Goal: Transaction & Acquisition: Purchase product/service

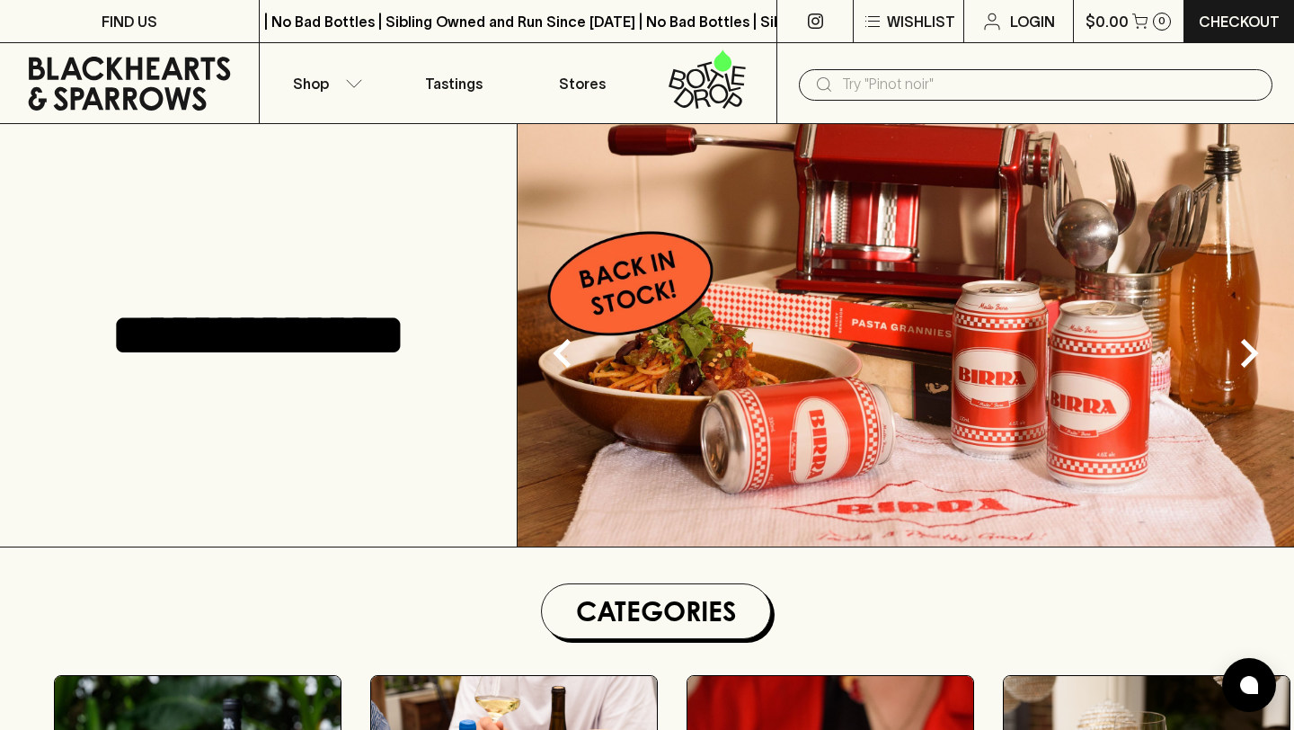
click at [885, 93] on input "text" at bounding box center [1050, 84] width 416 height 29
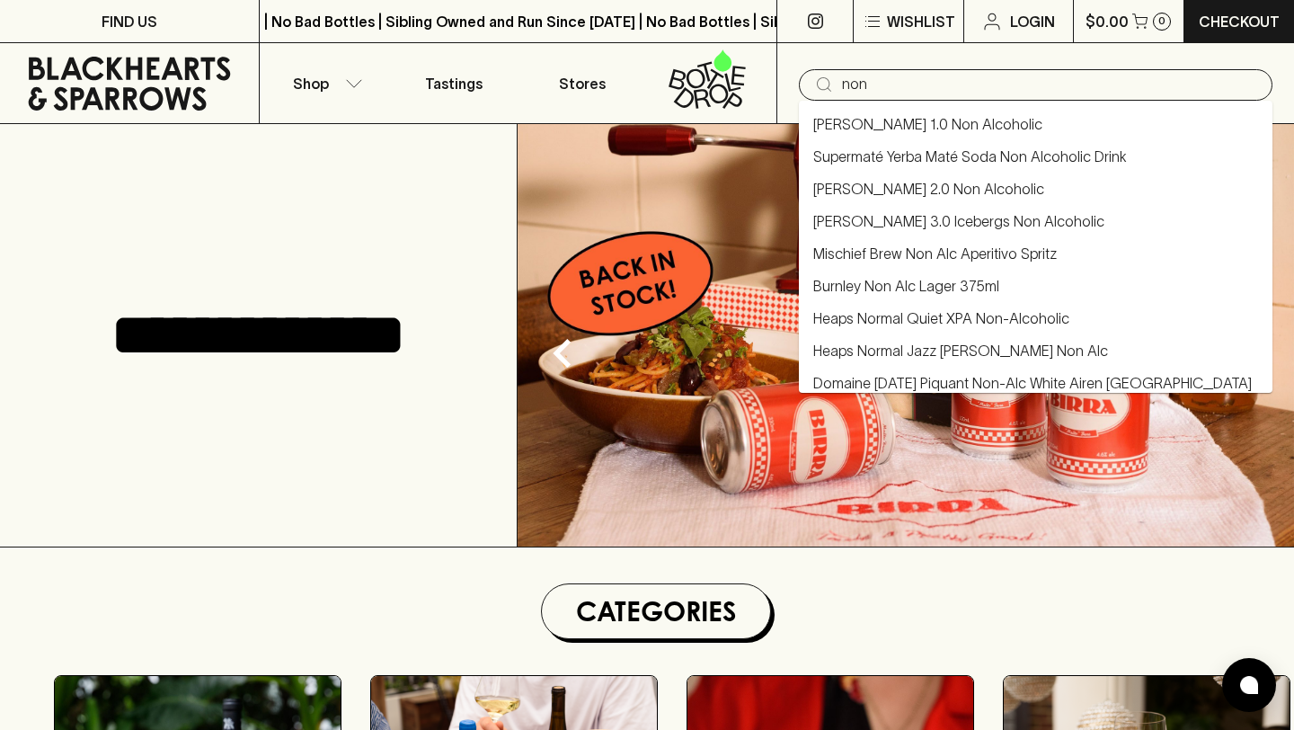
type input "non"
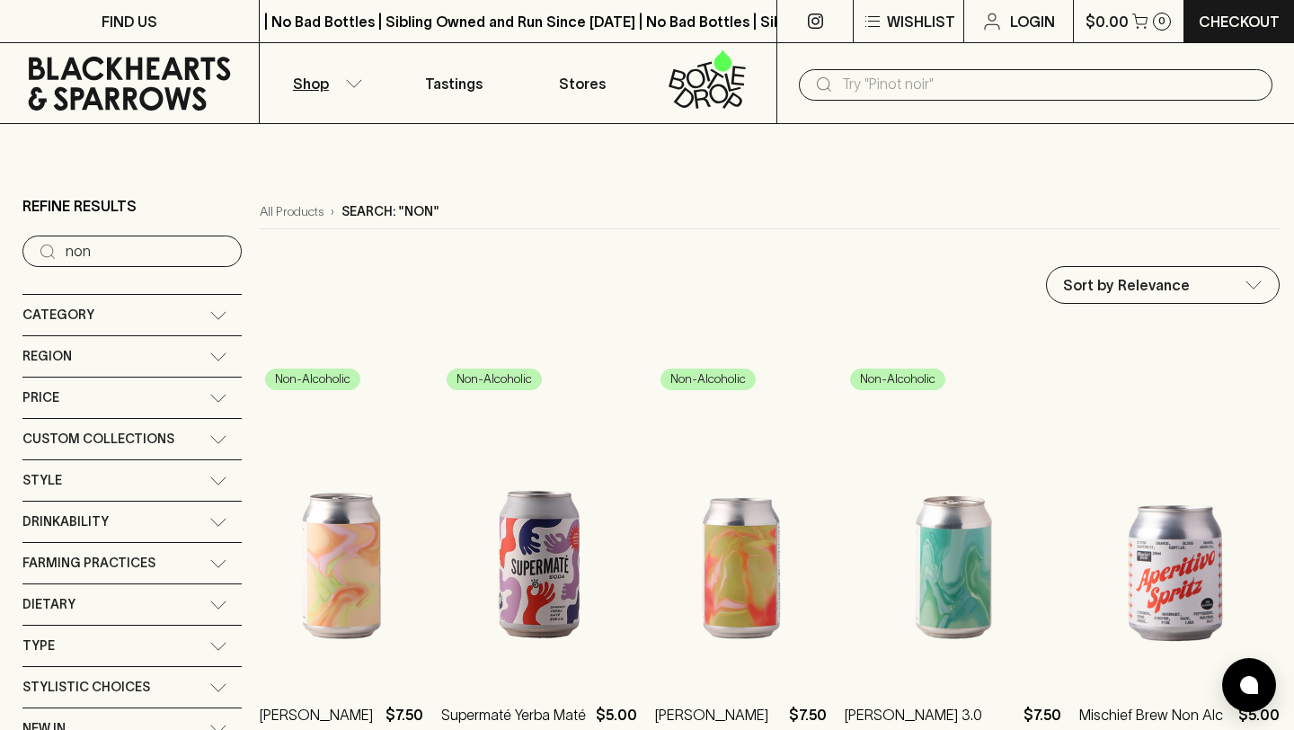
click at [917, 87] on input "text" at bounding box center [1050, 84] width 416 height 29
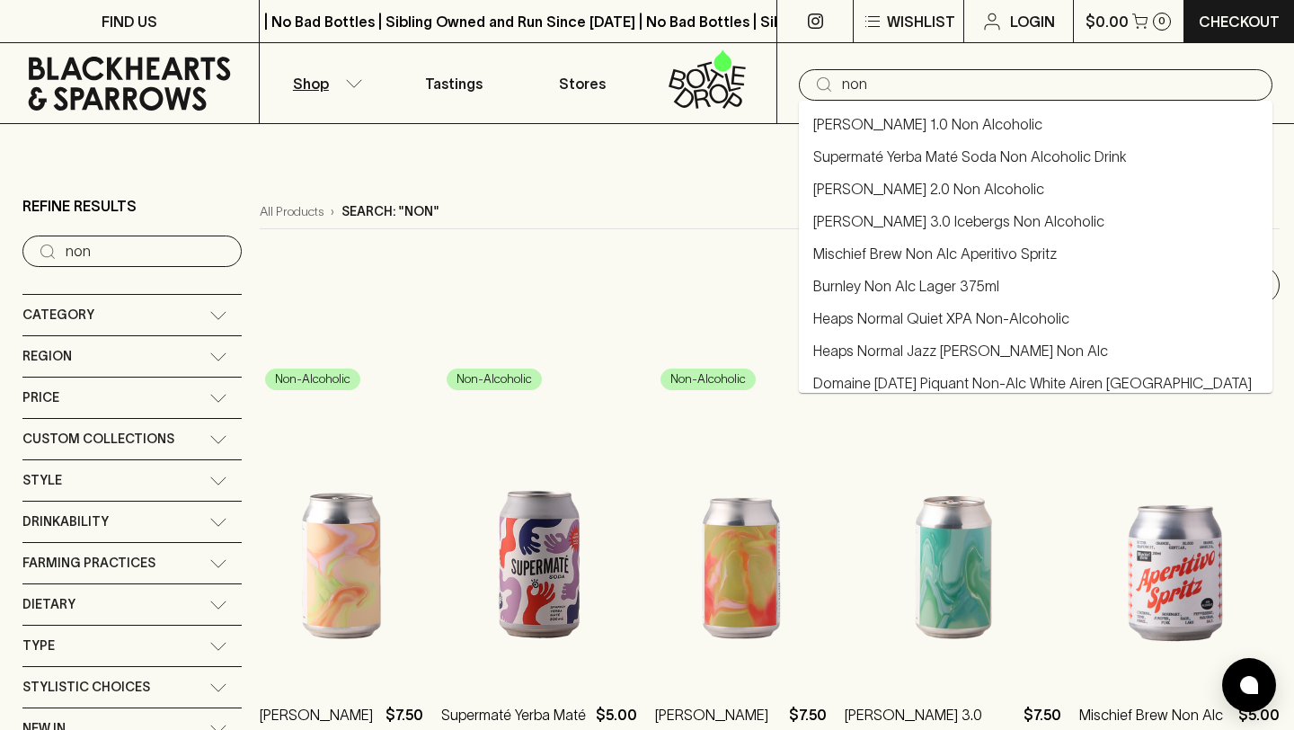
type input "non"
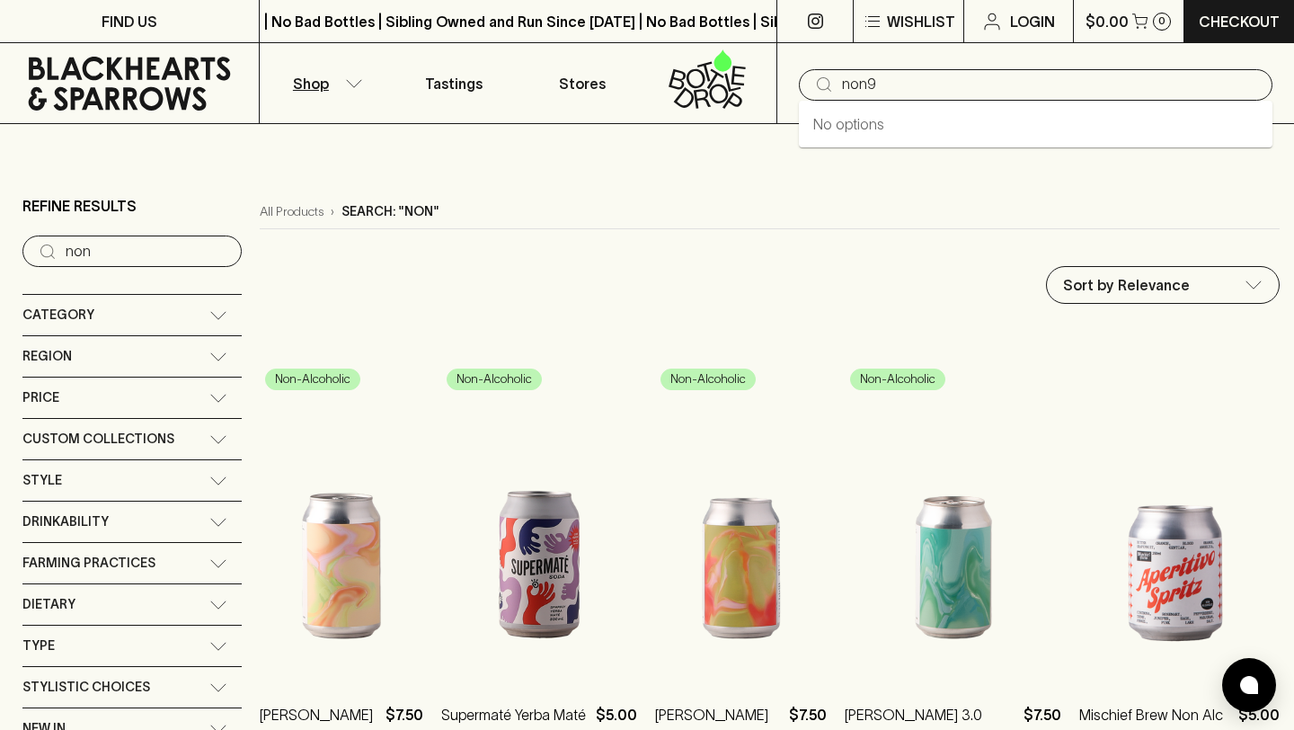
type input "non9"
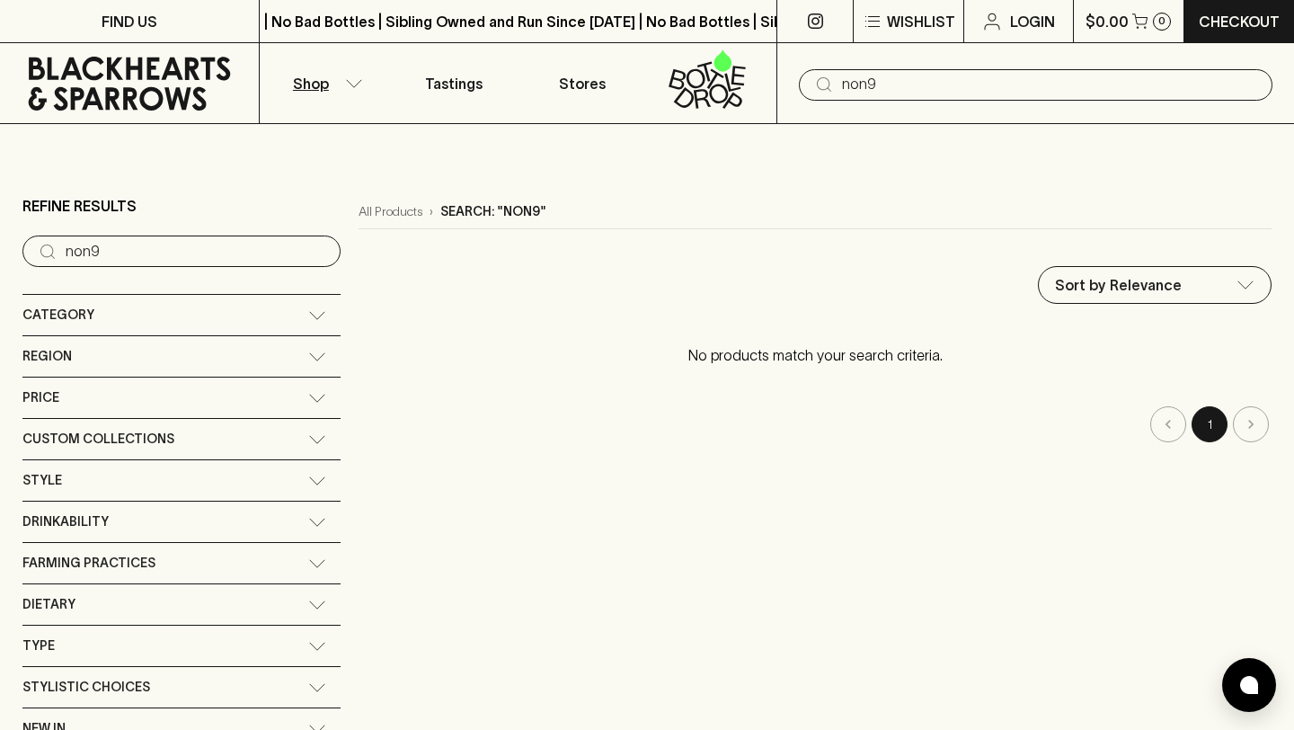
click at [910, 96] on input "non9" at bounding box center [1050, 84] width 416 height 29
type input "non1"
type input "non"
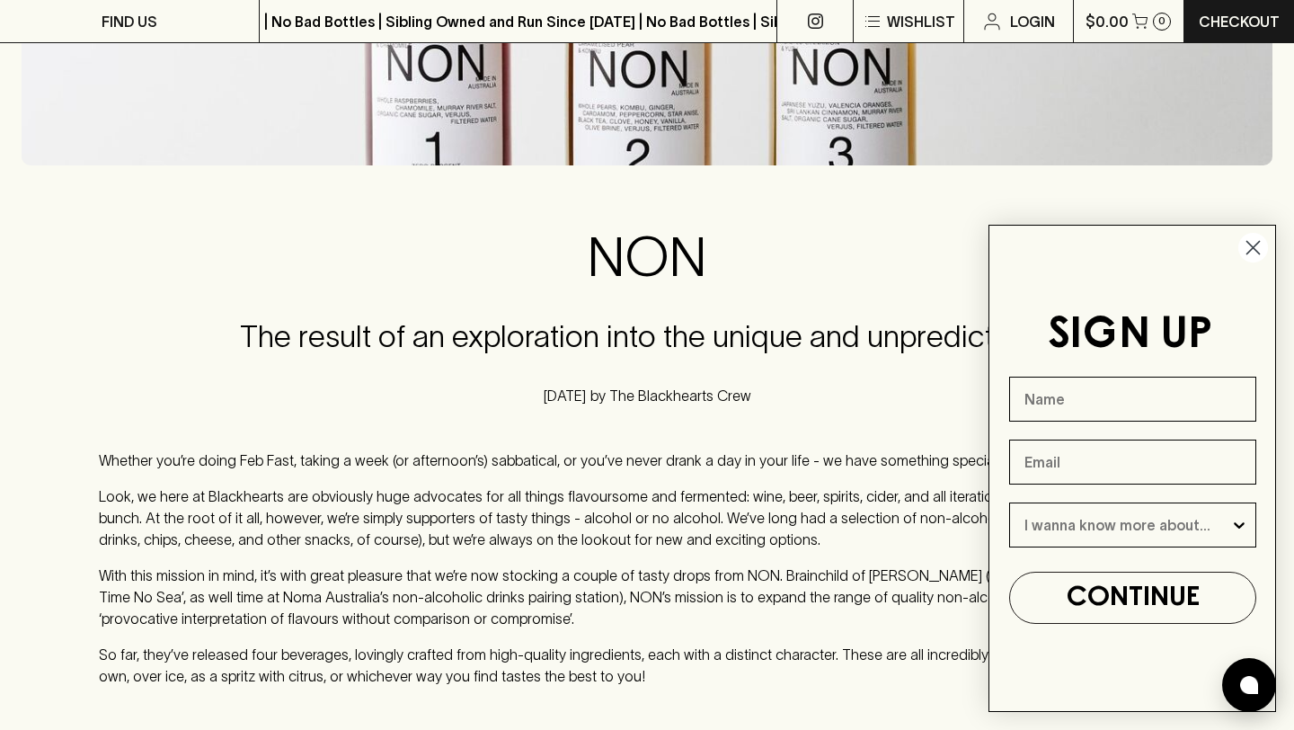
scroll to position [537, 0]
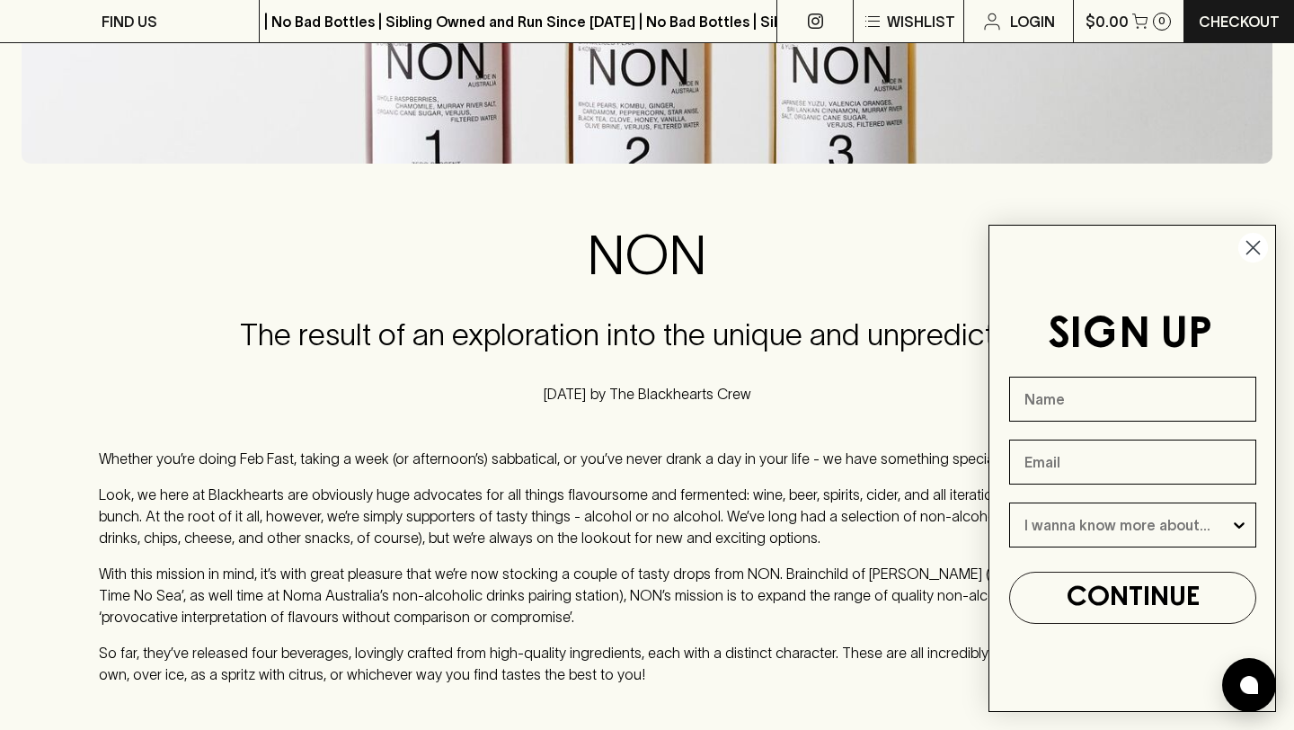
click at [1250, 246] on circle "Close dialog" at bounding box center [1253, 248] width 30 height 30
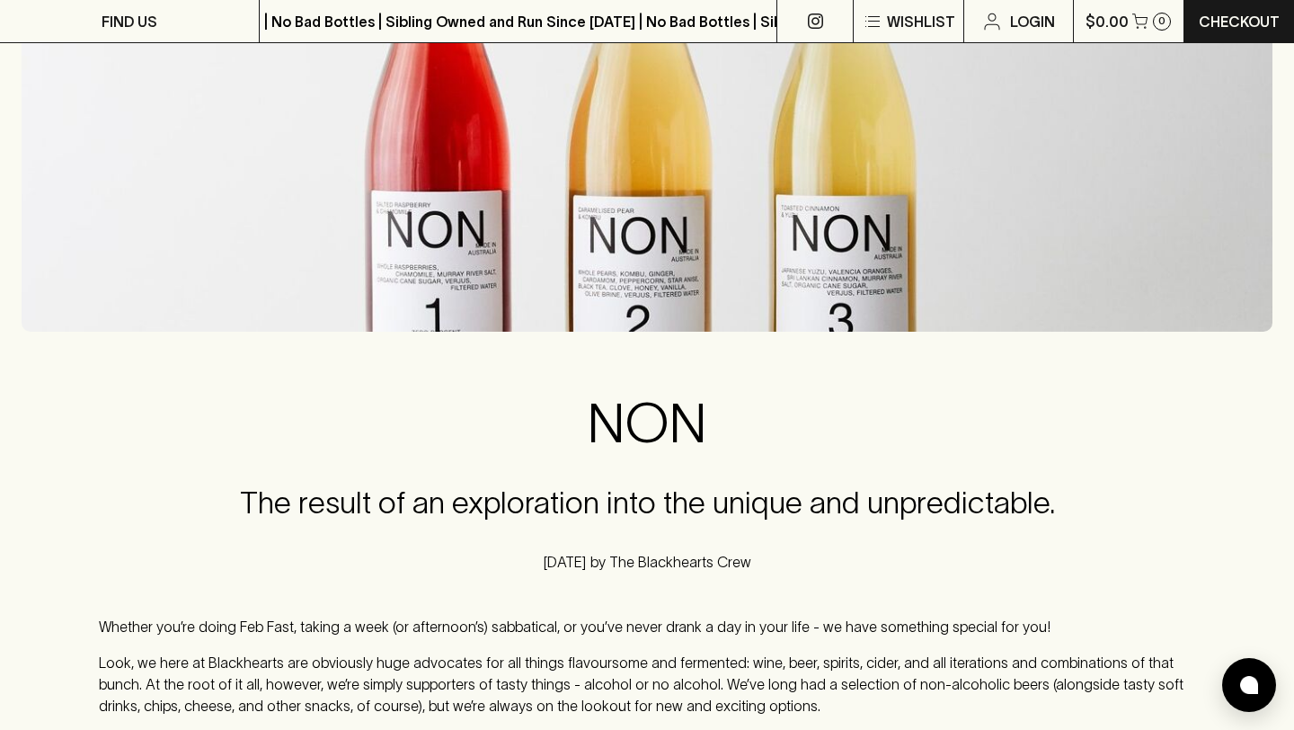
scroll to position [0, 0]
